Goal: Task Accomplishment & Management: Complete application form

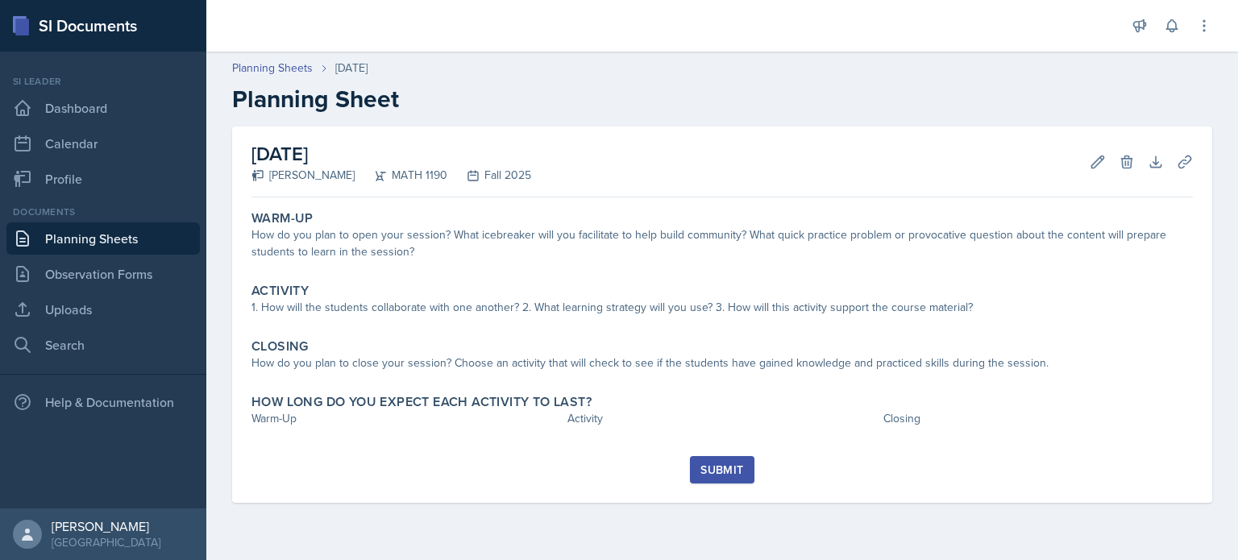
click at [713, 456] on button "Submit" at bounding box center [722, 469] width 64 height 27
click at [1203, 477] on icon at bounding box center [1198, 483] width 16 height 16
click at [1097, 154] on icon at bounding box center [1098, 162] width 16 height 16
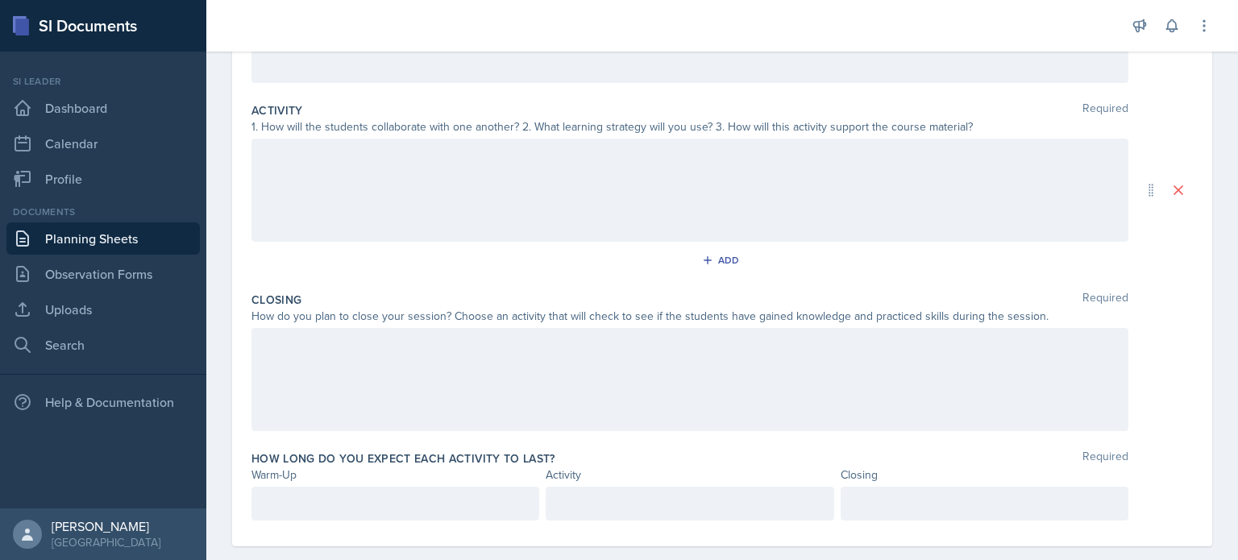
click at [789, 354] on div at bounding box center [690, 379] width 877 height 103
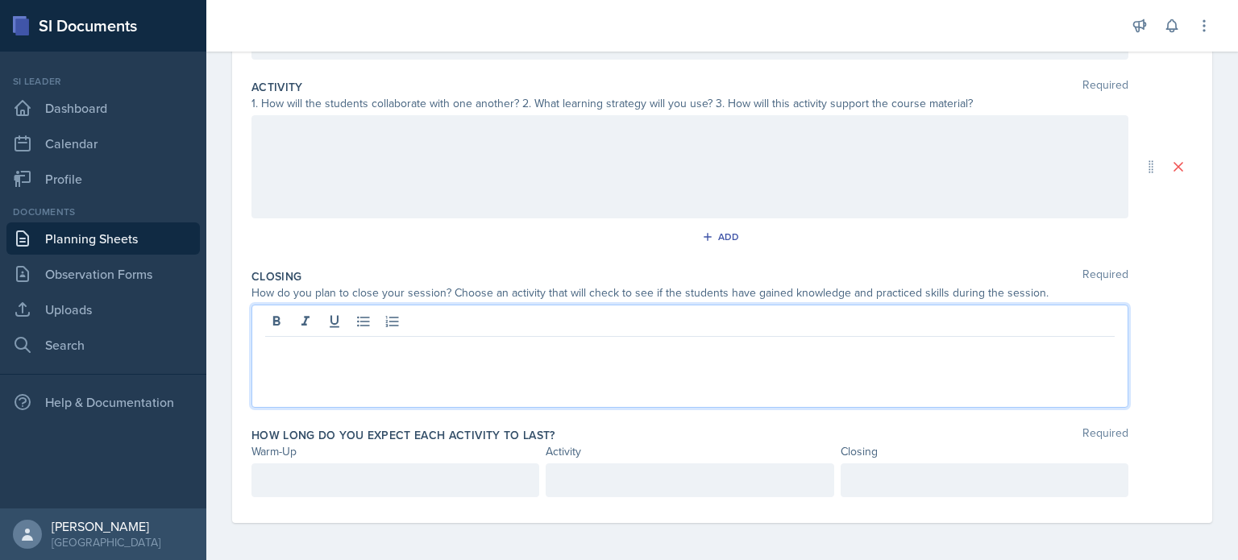
click at [469, 480] on div at bounding box center [396, 481] width 288 height 34
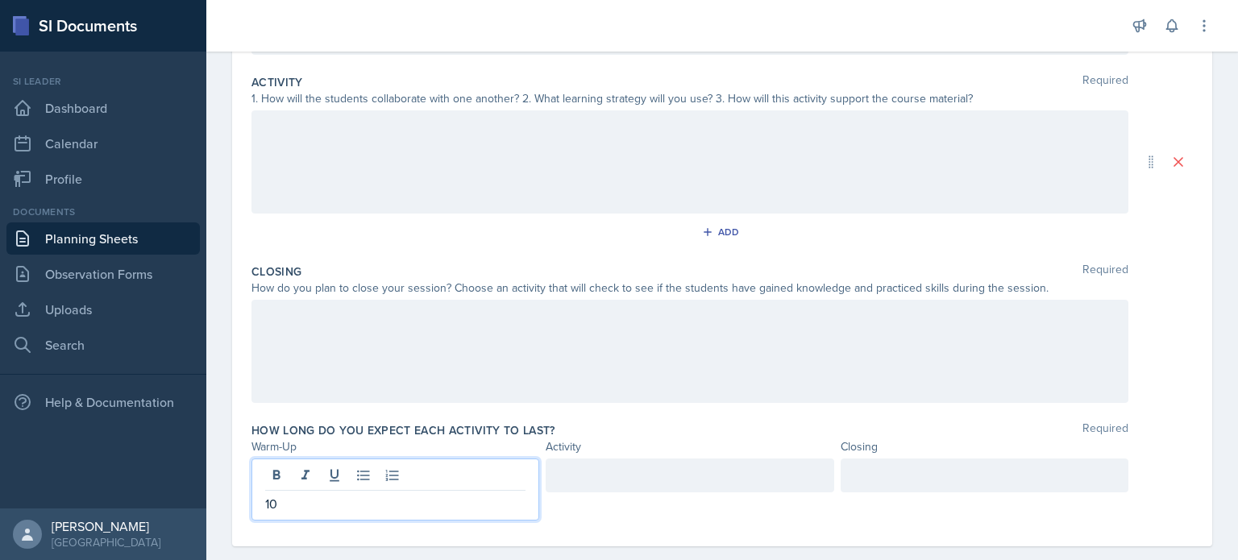
click at [584, 477] on div at bounding box center [690, 476] width 288 height 34
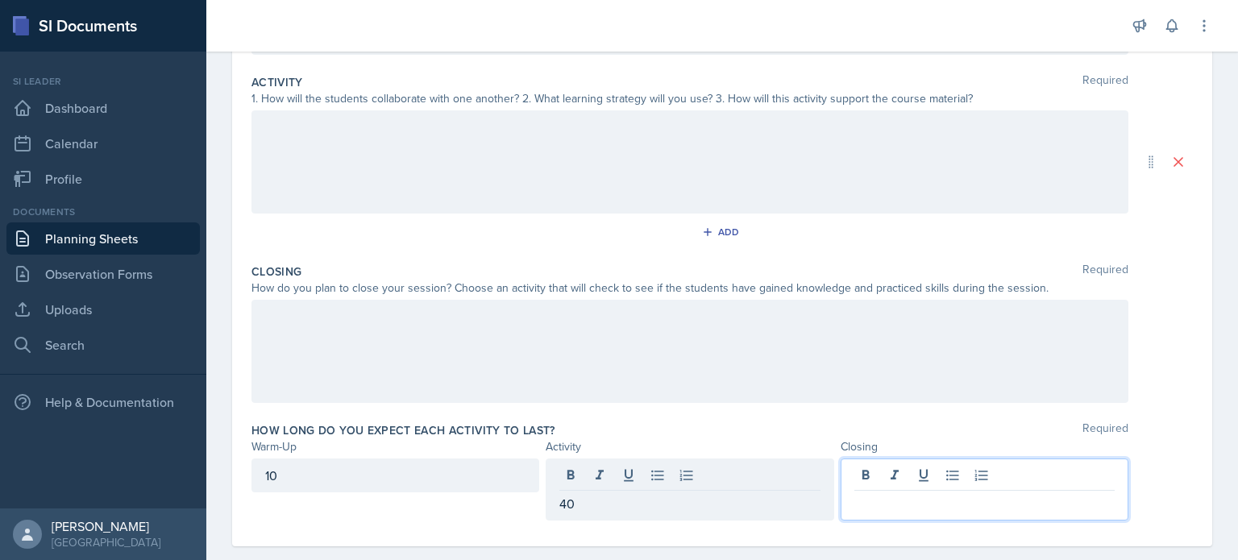
click at [893, 467] on div at bounding box center [985, 490] width 288 height 62
click at [797, 423] on div "How long do you expect each activity to last? Required" at bounding box center [723, 431] width 942 height 16
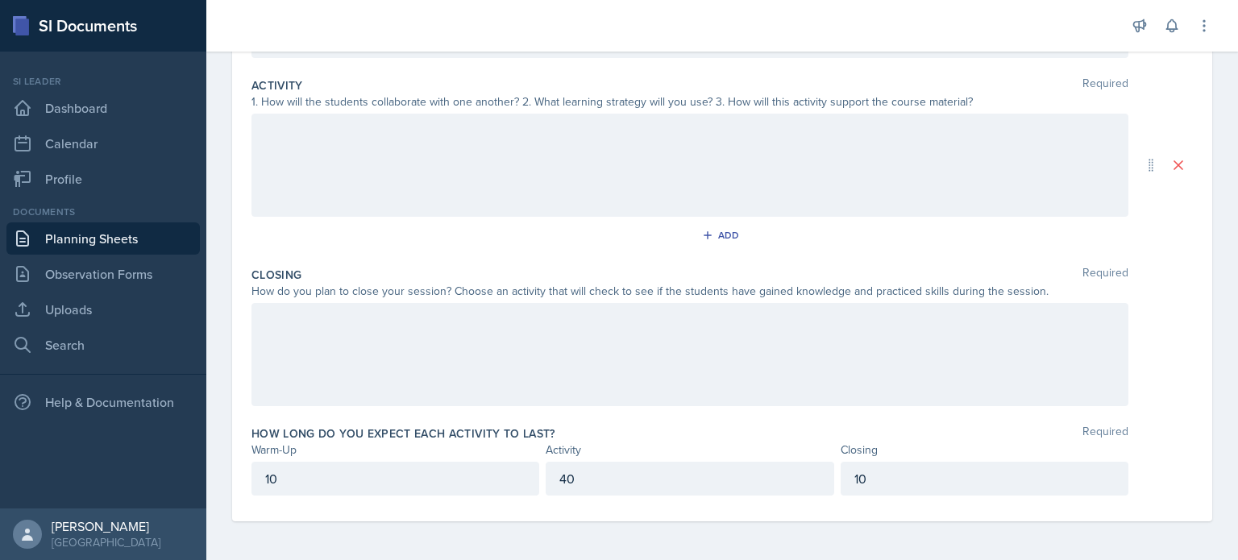
scroll to position [316, 0]
click at [764, 378] on div at bounding box center [690, 356] width 877 height 103
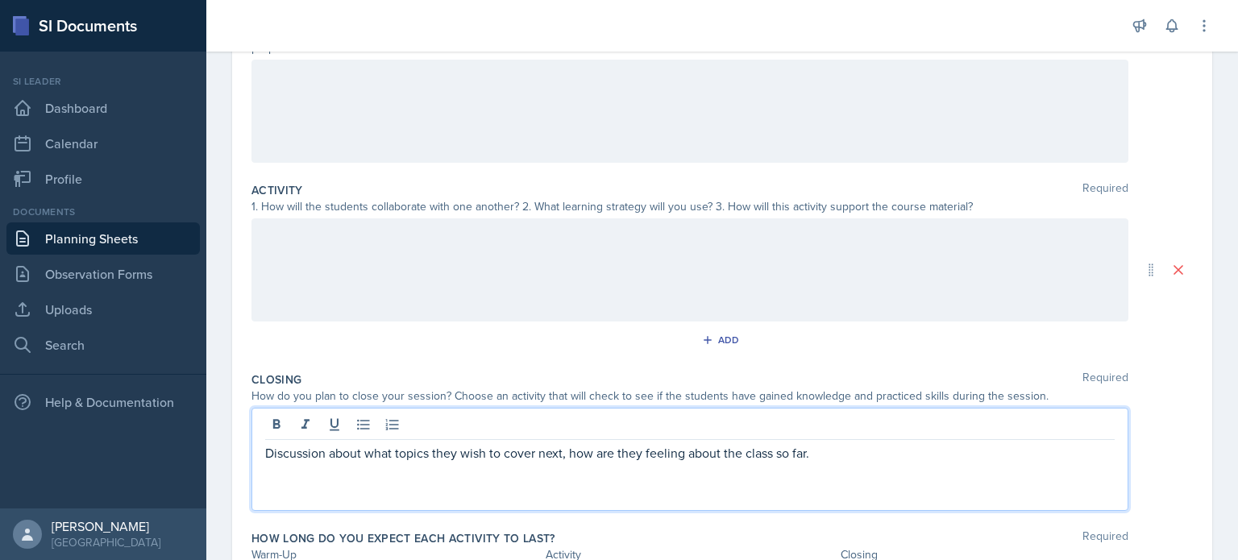
scroll to position [0, 0]
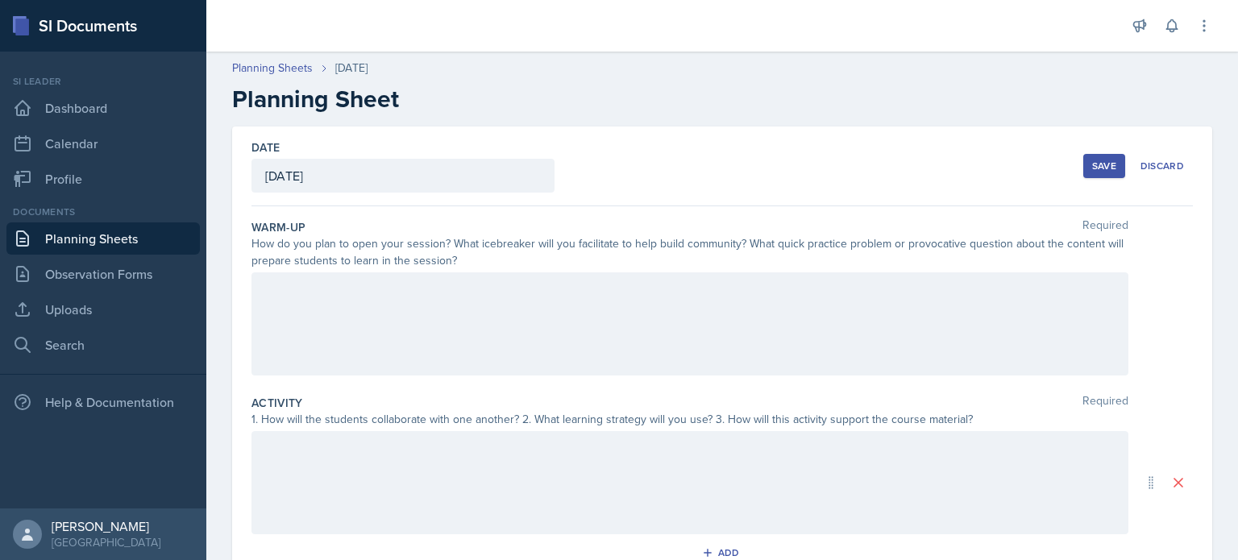
click at [1093, 167] on div "Save" at bounding box center [1105, 166] width 24 height 13
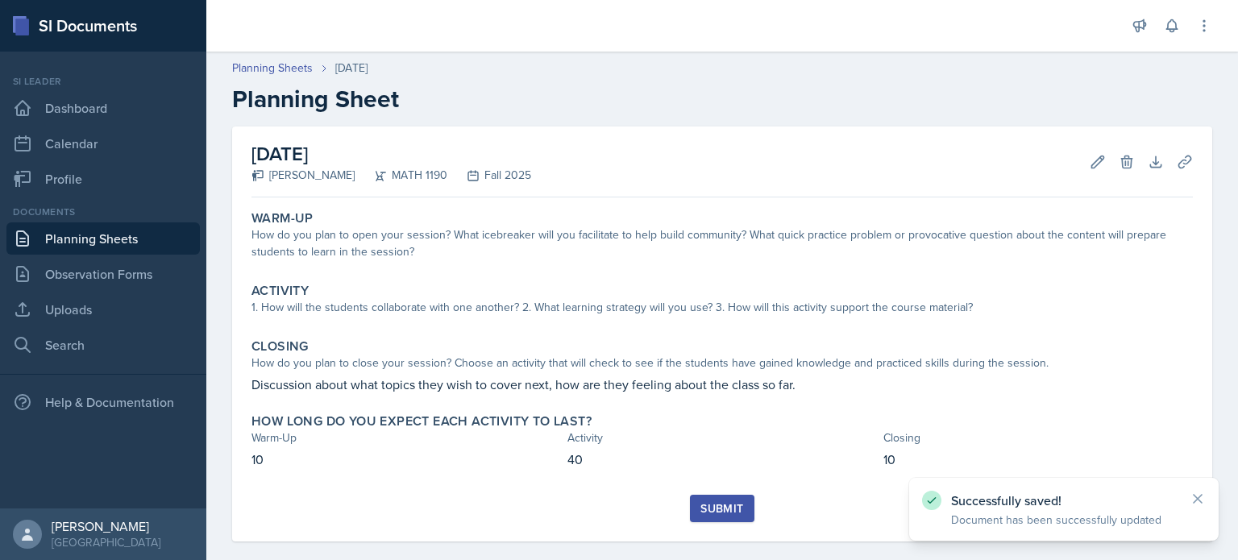
scroll to position [19, 0]
